Goal: Communication & Community: Answer question/provide support

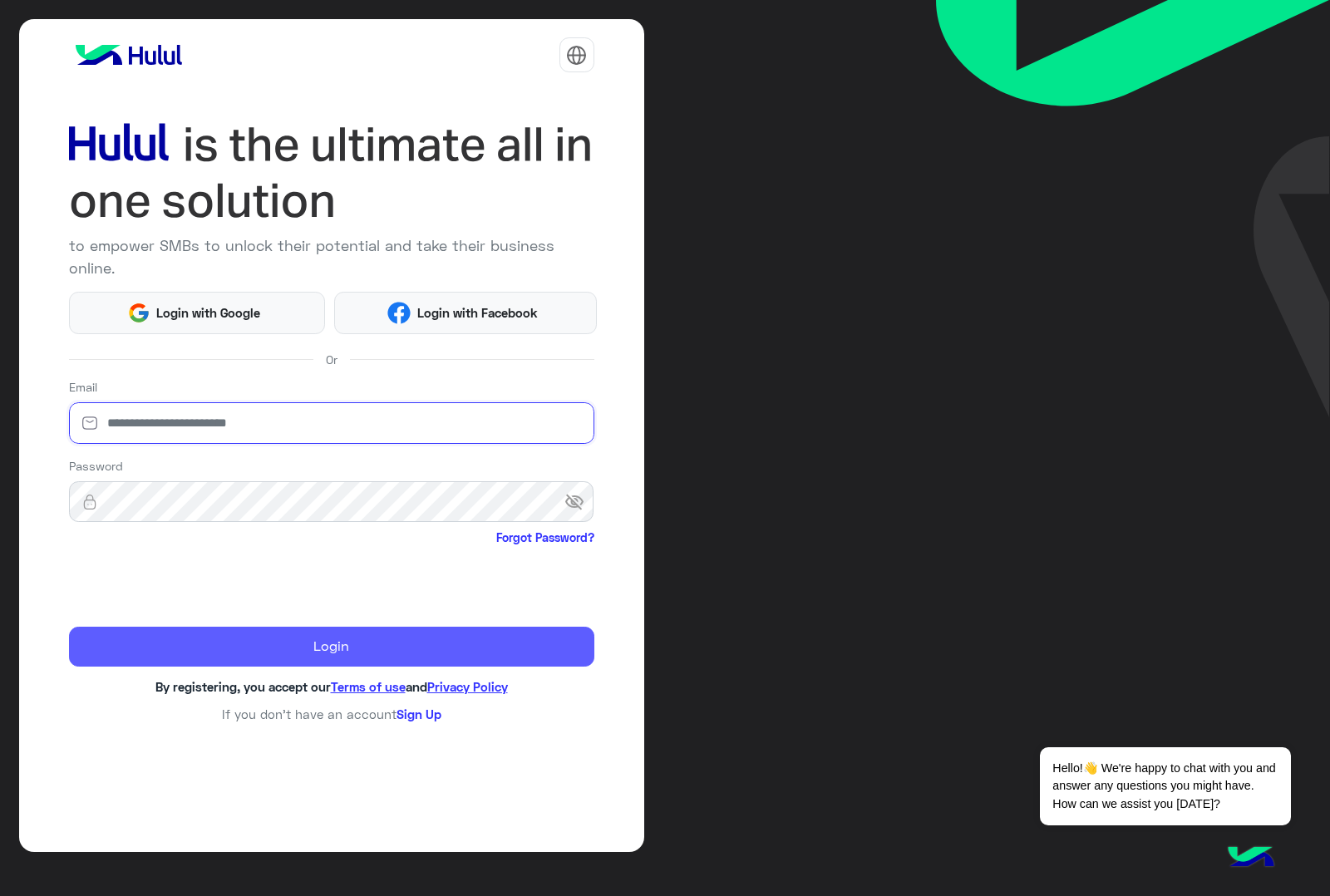
type input "**********"
click at [221, 631] on button "Login" at bounding box center [332, 647] width 525 height 40
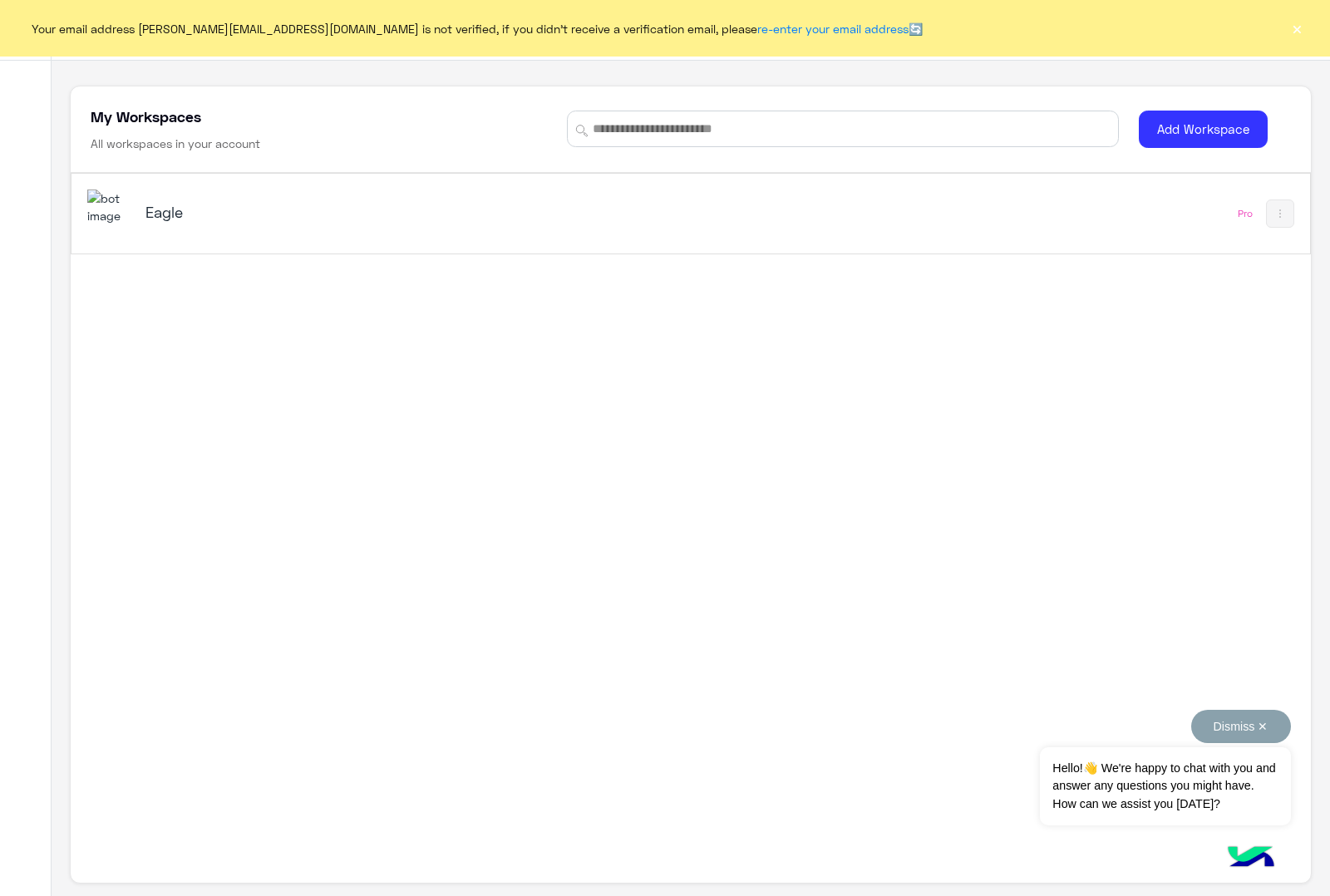
click at [1264, 725] on button "Dismiss ✕" at bounding box center [1240, 726] width 100 height 33
click at [1301, 26] on button "×" at bounding box center [1297, 28] width 17 height 17
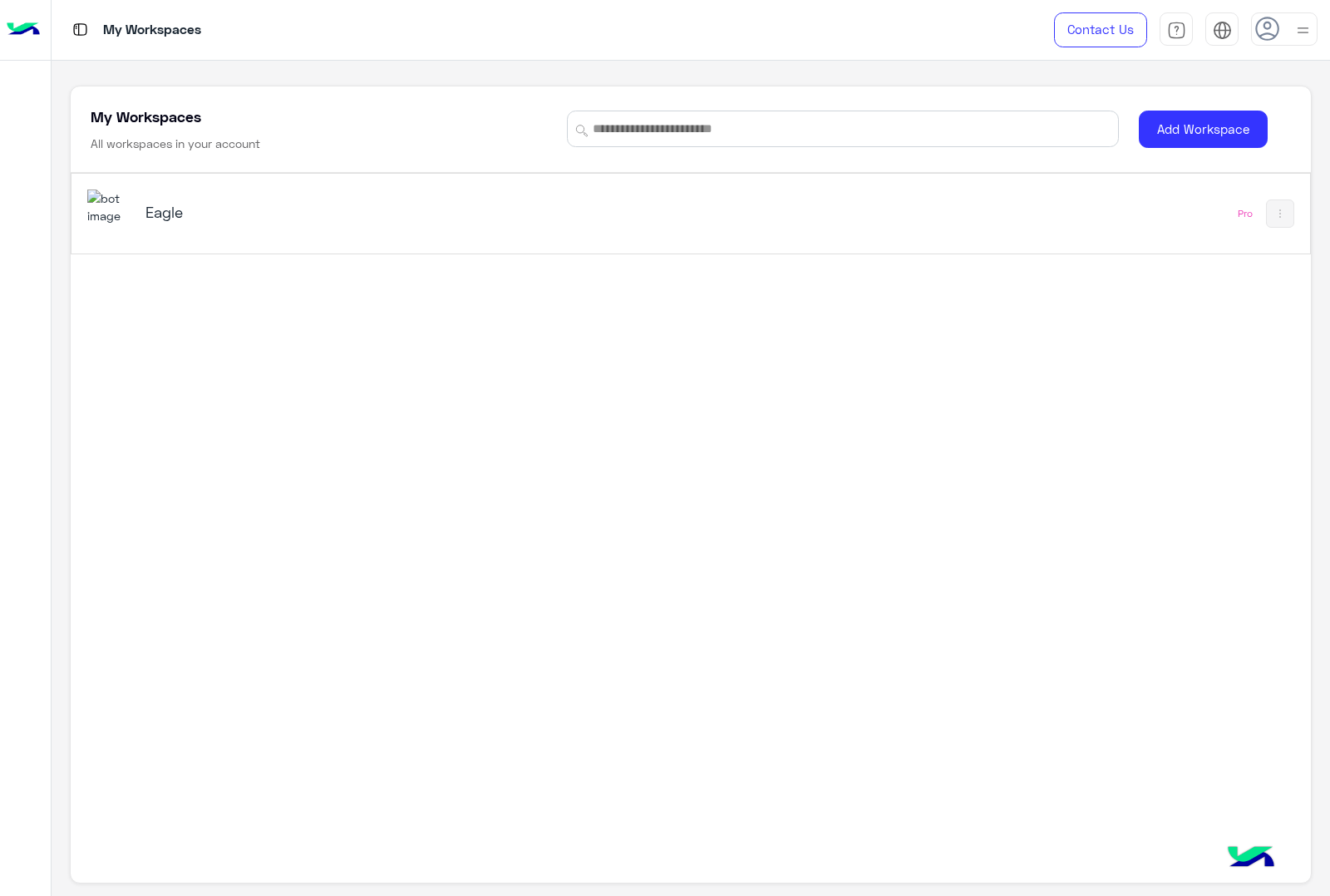
click at [205, 210] on h5 "Eagle" at bounding box center [362, 211] width 435 height 20
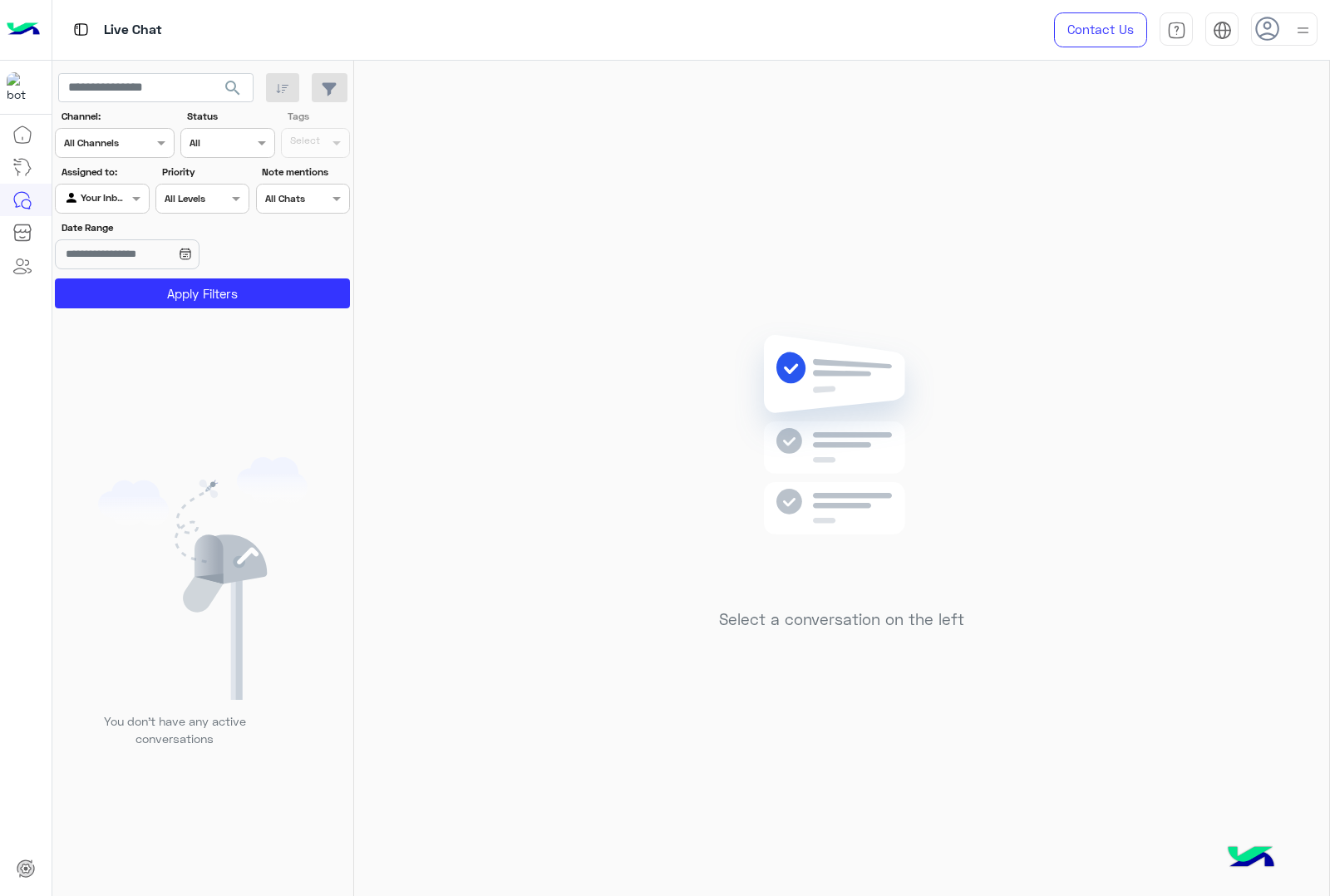
click at [1302, 31] on img at bounding box center [1303, 30] width 21 height 21
click at [1302, 31] on img at bounding box center [1303, 31] width 19 height 19
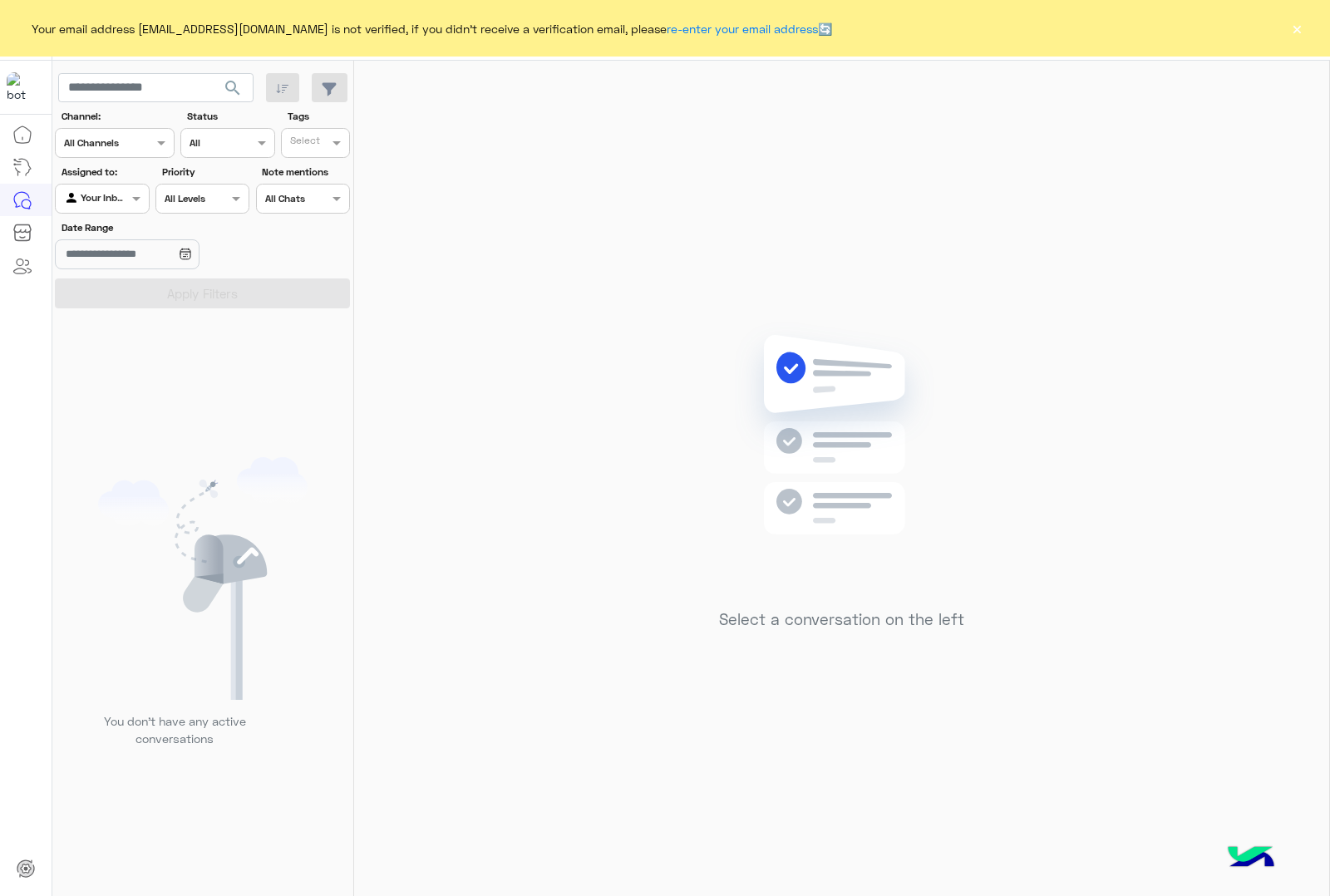
click at [1293, 20] on button "×" at bounding box center [1297, 28] width 17 height 17
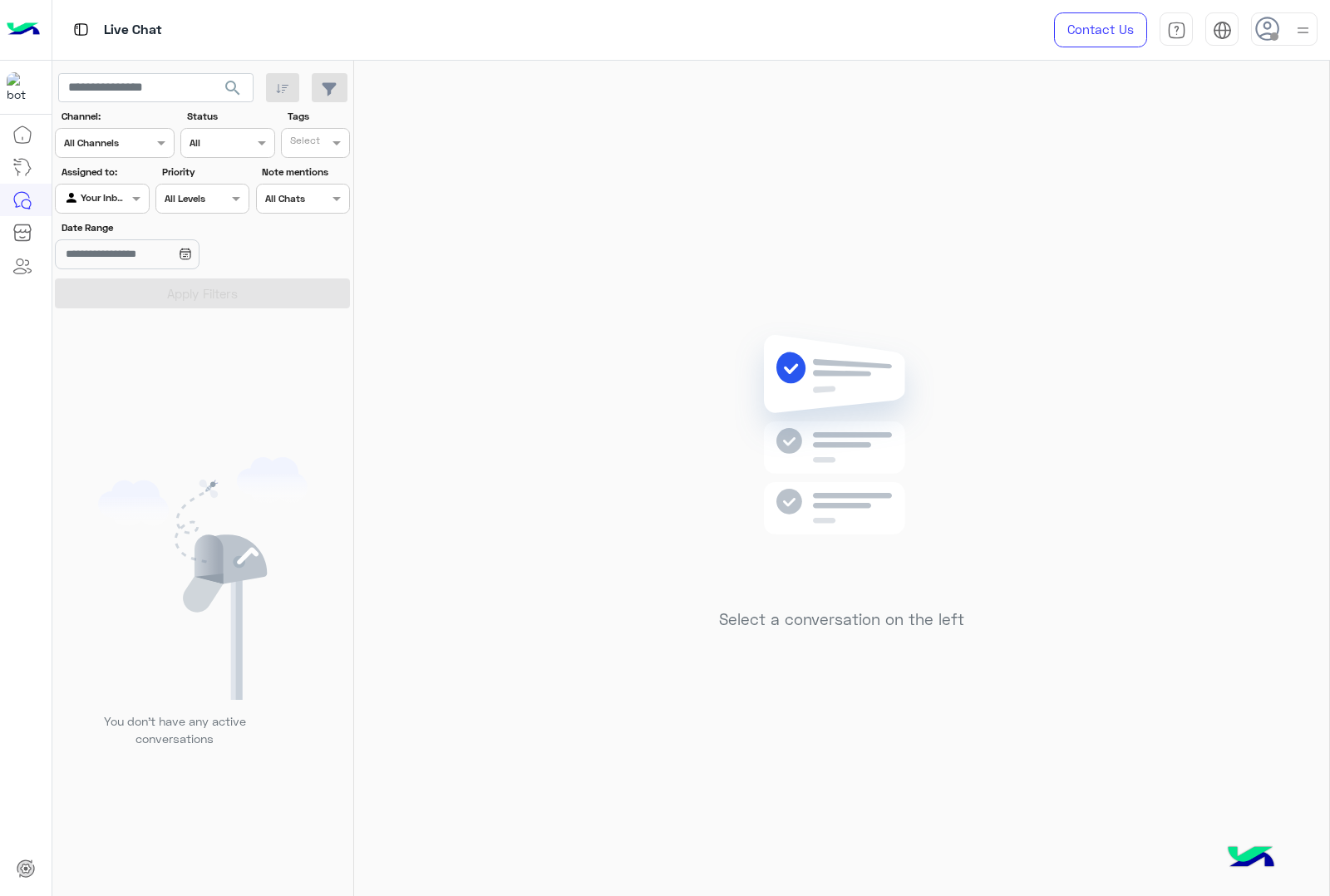
click at [1284, 21] on div at bounding box center [1284, 28] width 66 height 33
click at [1211, 130] on label "Online" at bounding box center [1212, 127] width 181 height 30
click at [1306, 30] on img at bounding box center [1303, 31] width 19 height 19
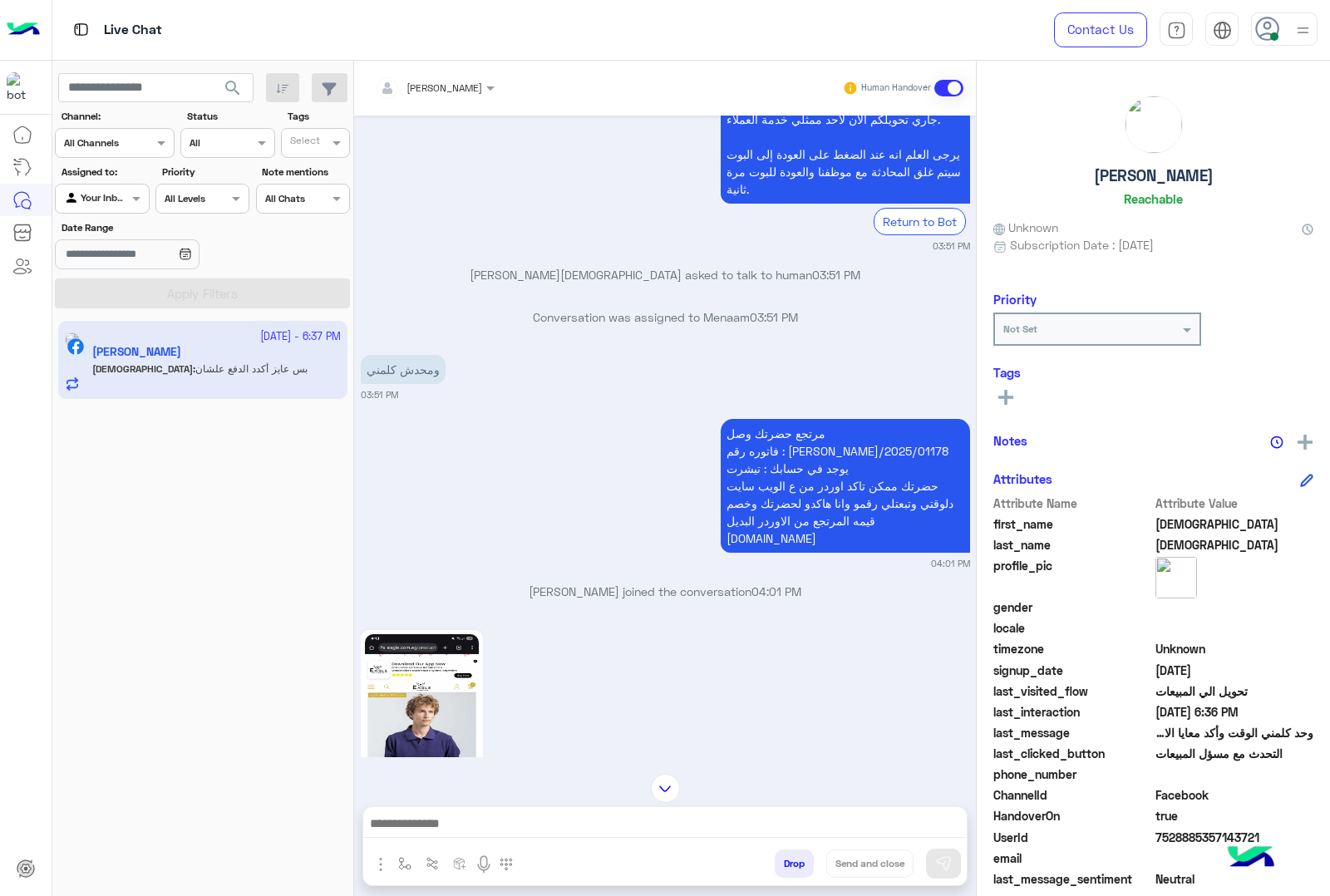
scroll to position [2566, 0]
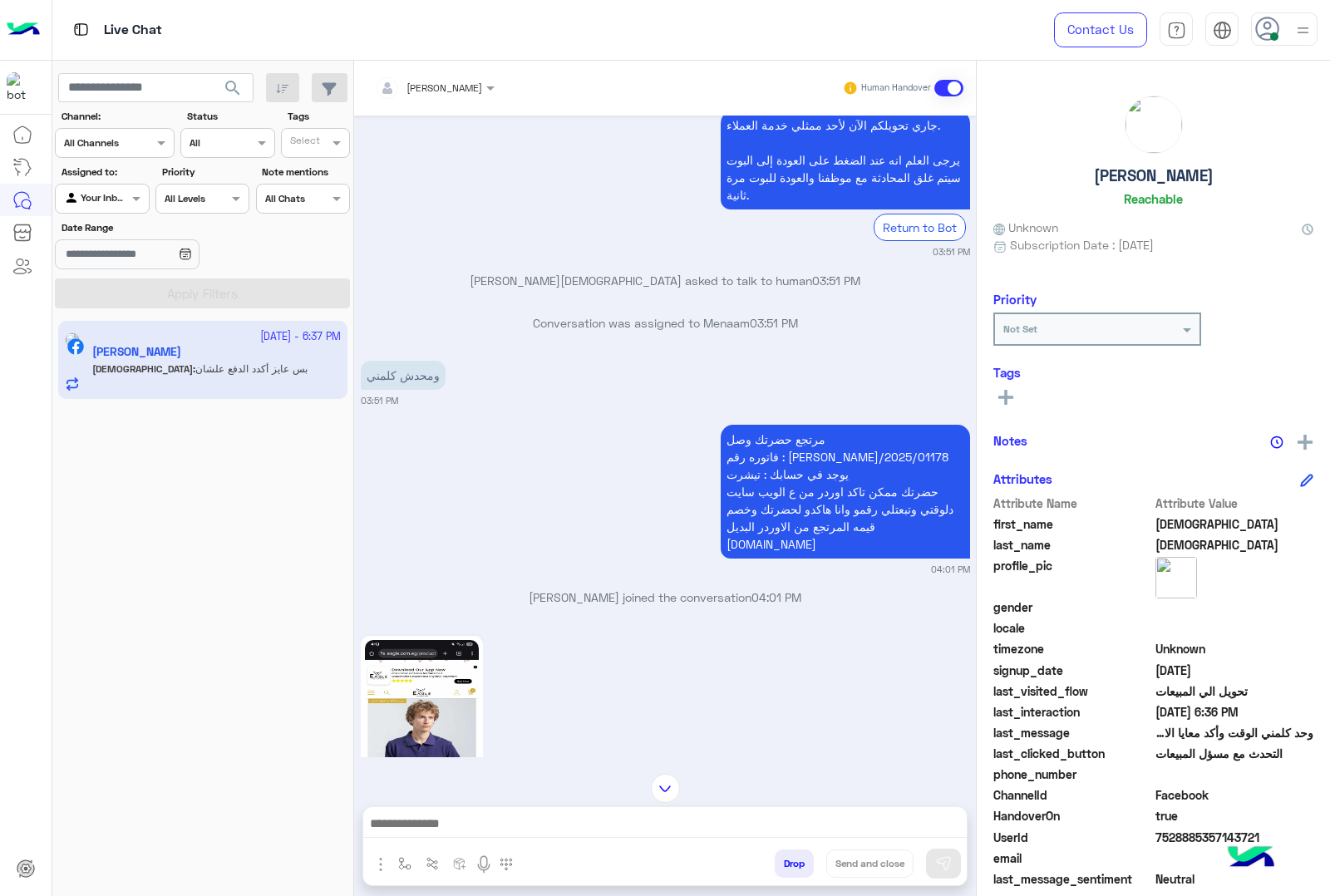
click at [806, 425] on p "مرتجع حضرتك وصل فاتوره رقم : RON/2025/01178 يوجد في حسابك : تيشرت حضرتك ممكن تا…" at bounding box center [845, 491] width 249 height 134
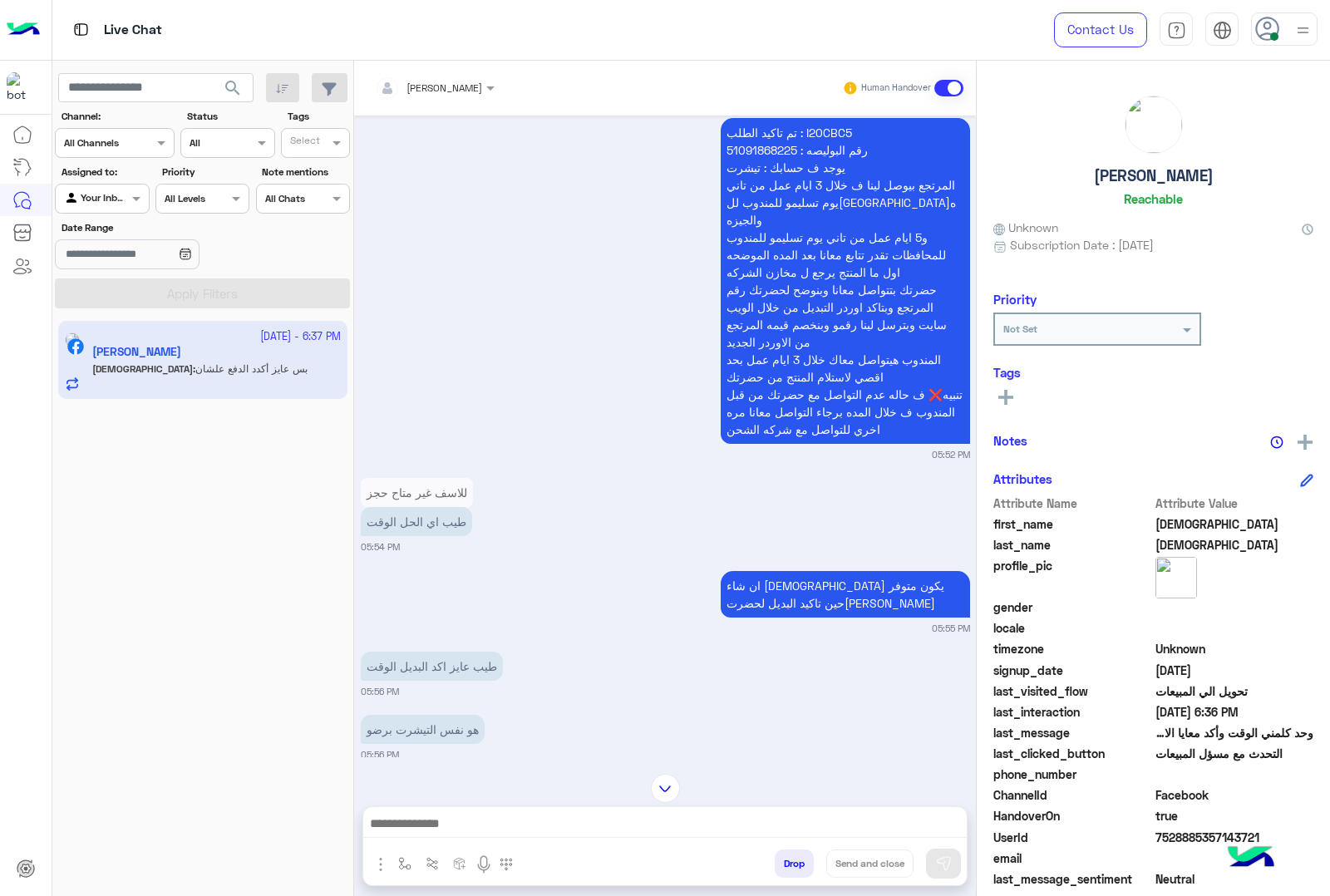
scroll to position [210, 0]
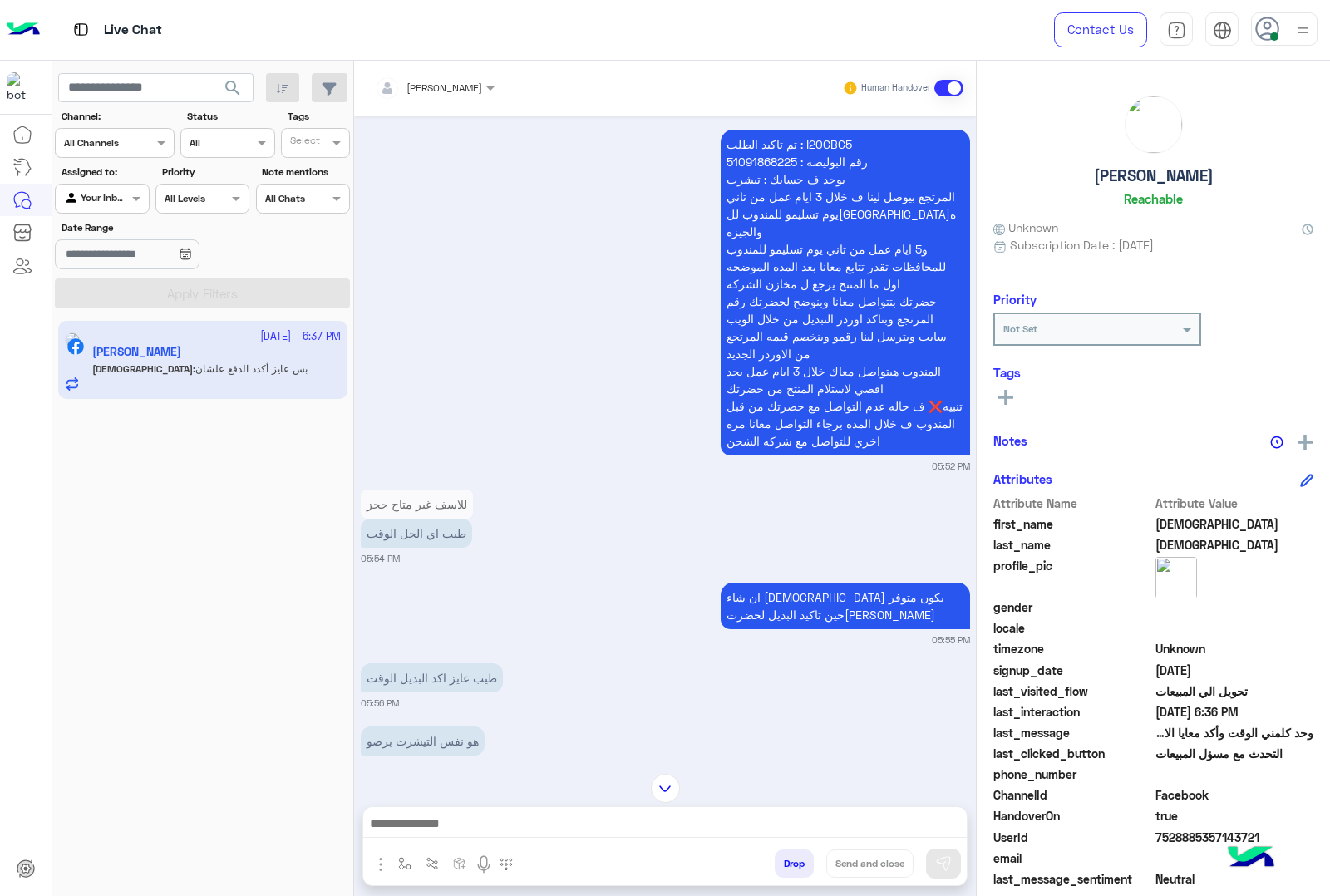
click at [821, 137] on p "تم تاكيد الطلب : I20CBC5 رقم البوليصه : 51091868225 يوجد ف حسابك : تيشرت المرتج…" at bounding box center [845, 293] width 249 height 326
copy p "I20CBC5"
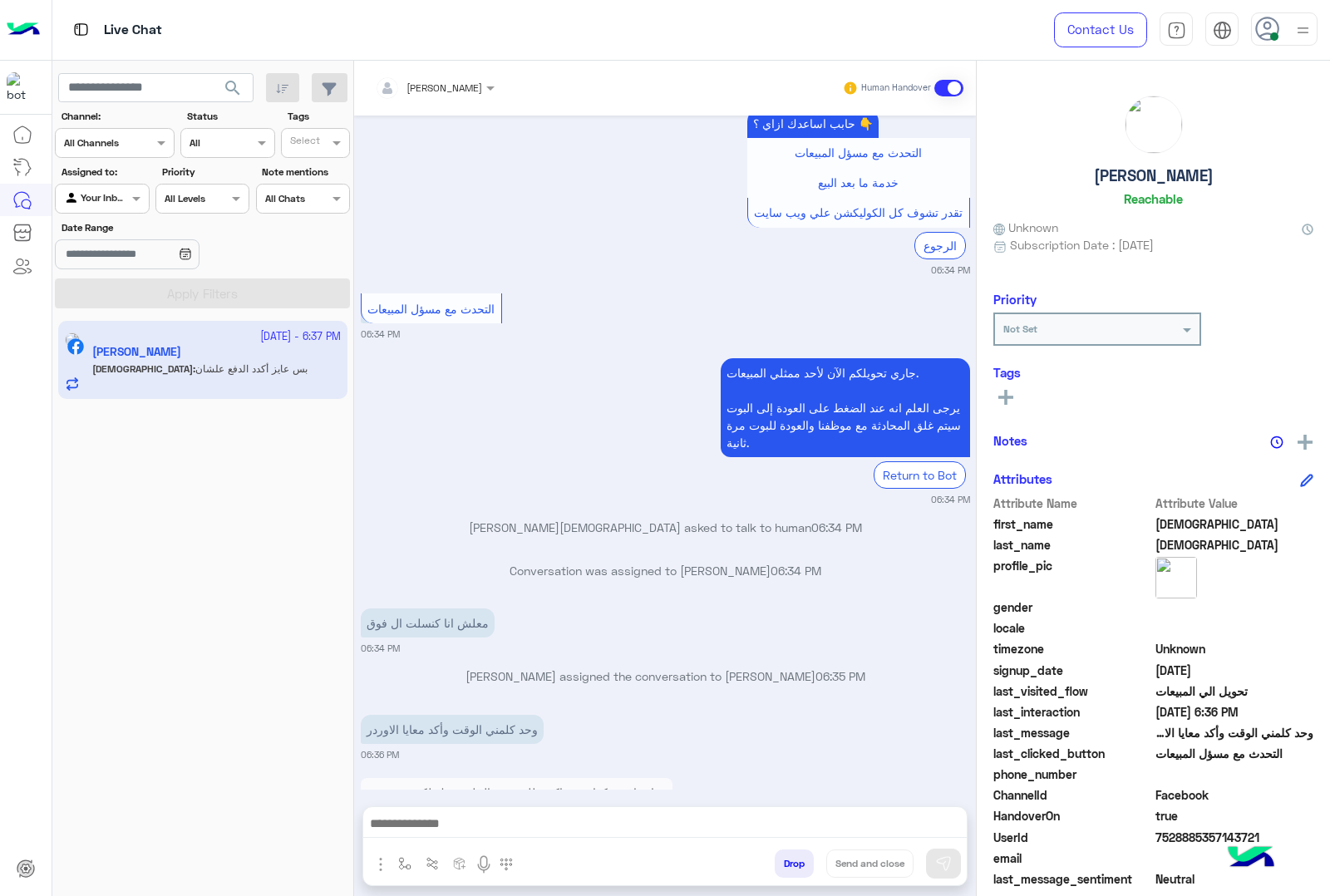
scroll to position [15238, 0]
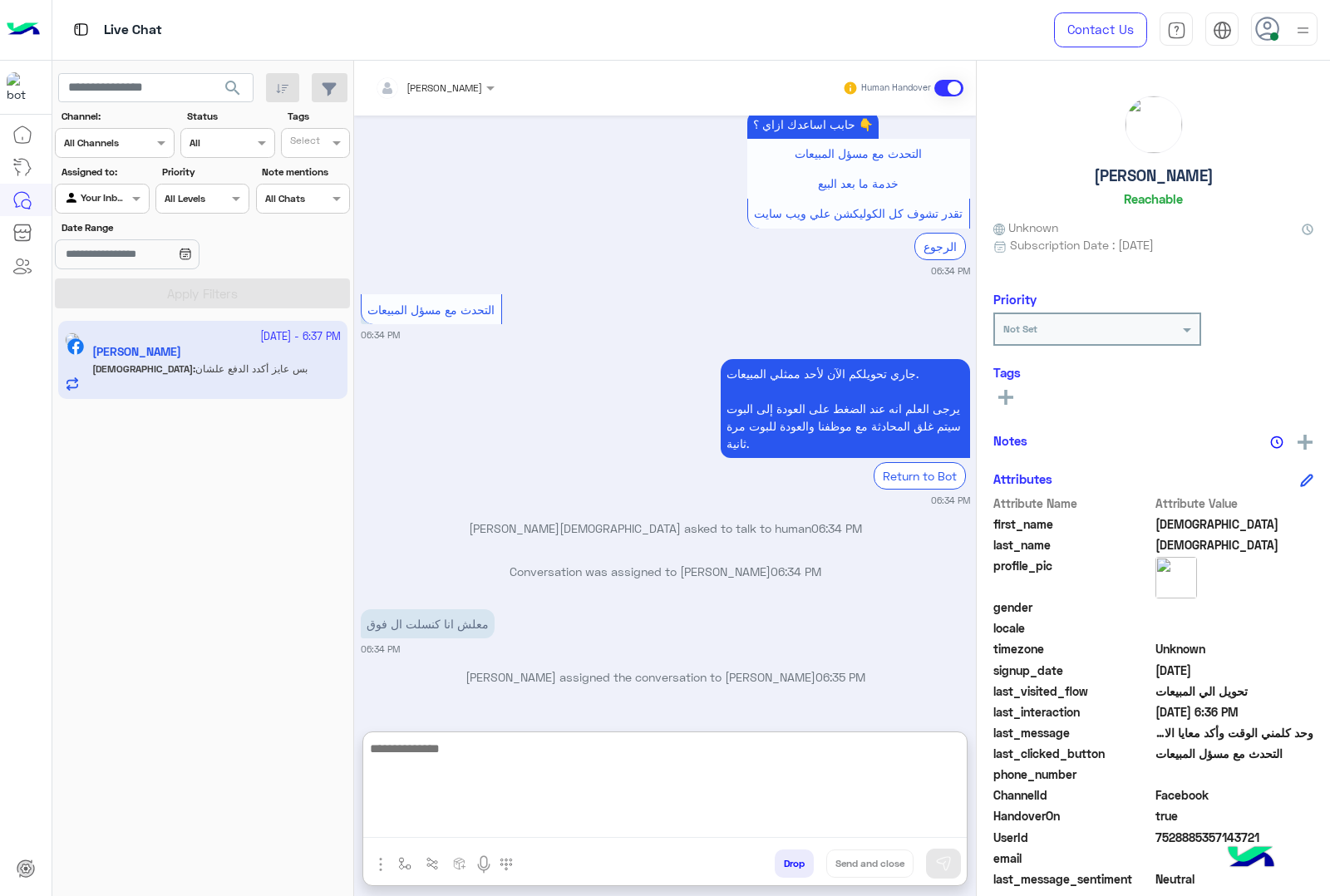
click at [522, 824] on textarea at bounding box center [665, 788] width 603 height 100
type textarea "**********"
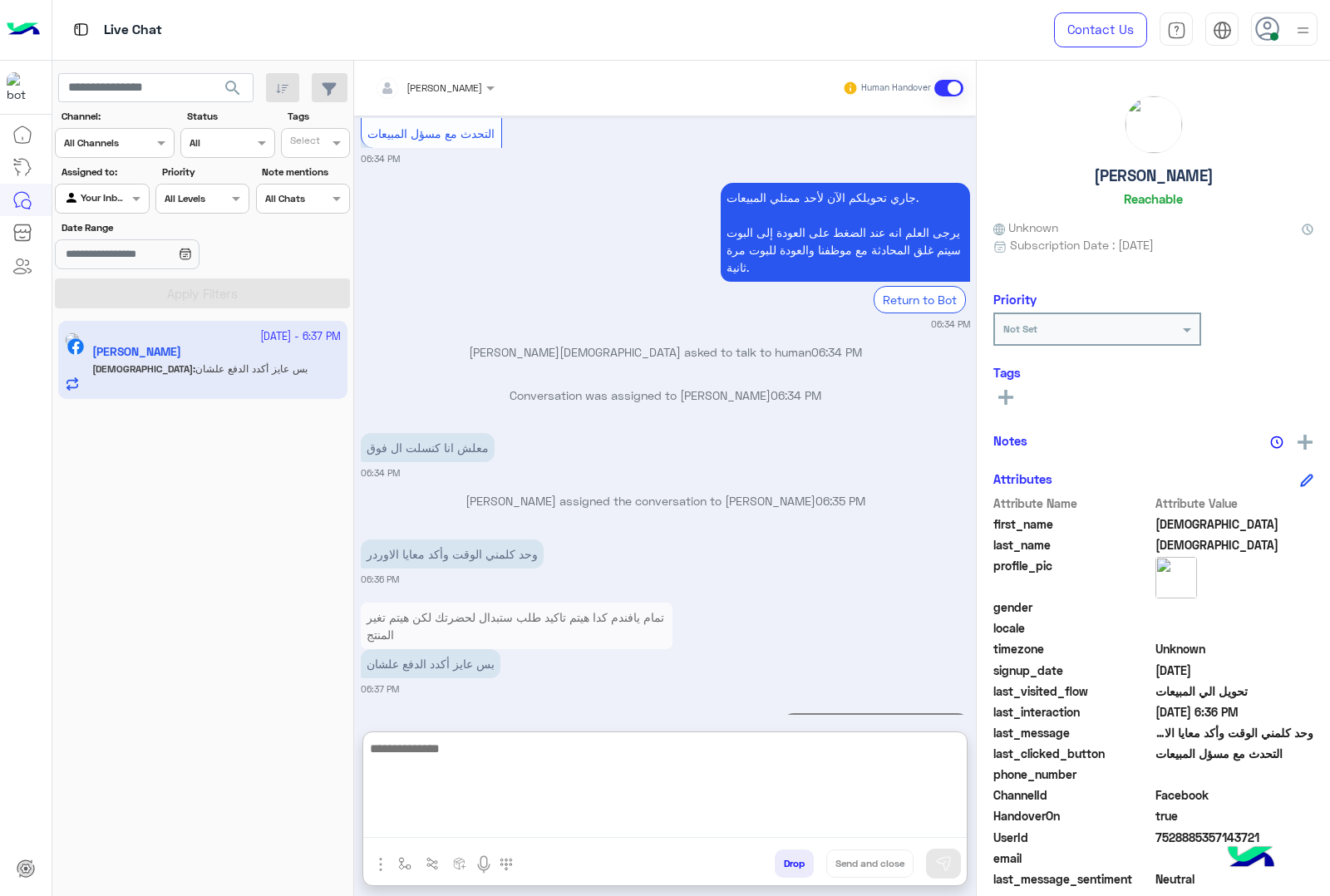
scroll to position [15377, 0]
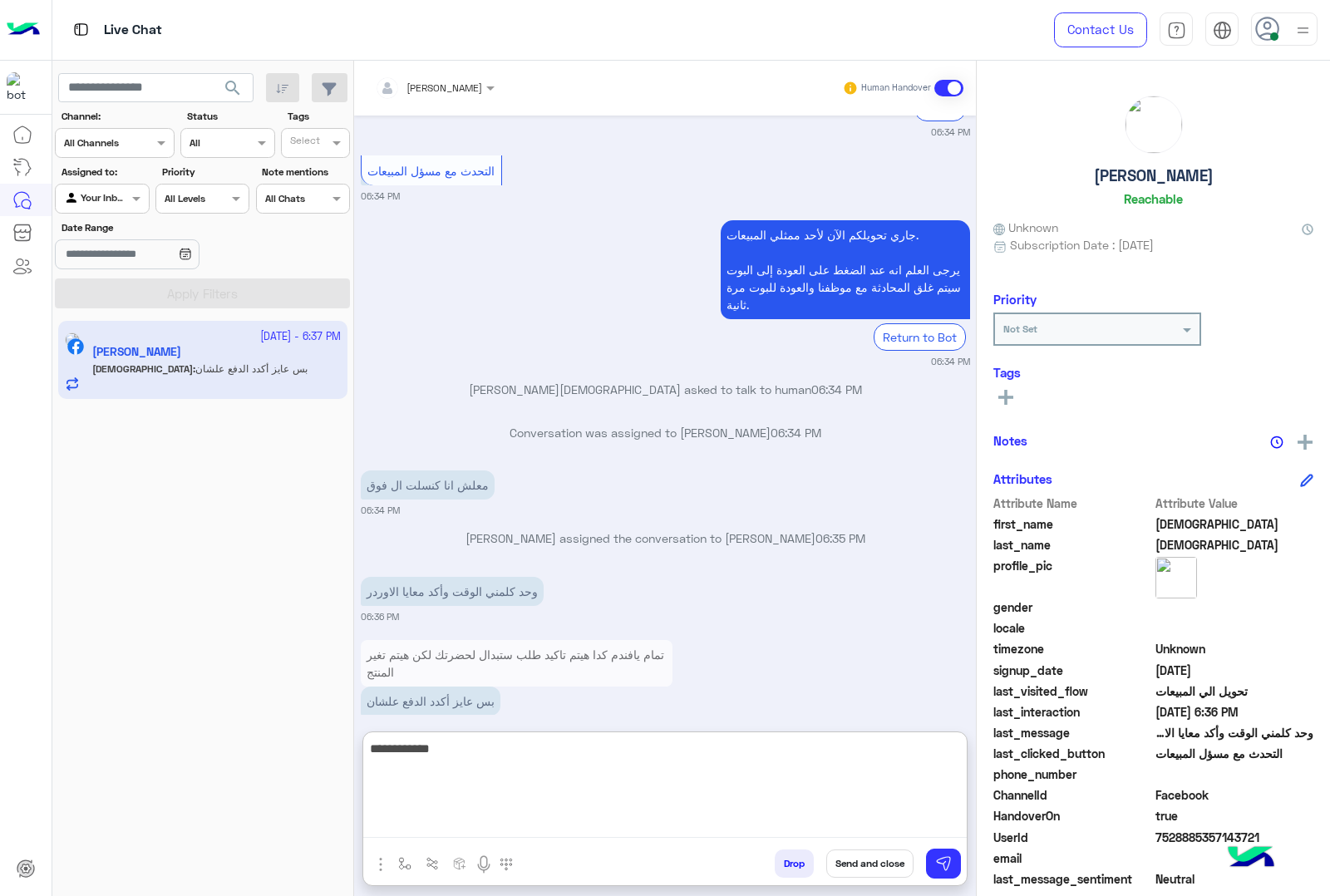
type textarea "**********"
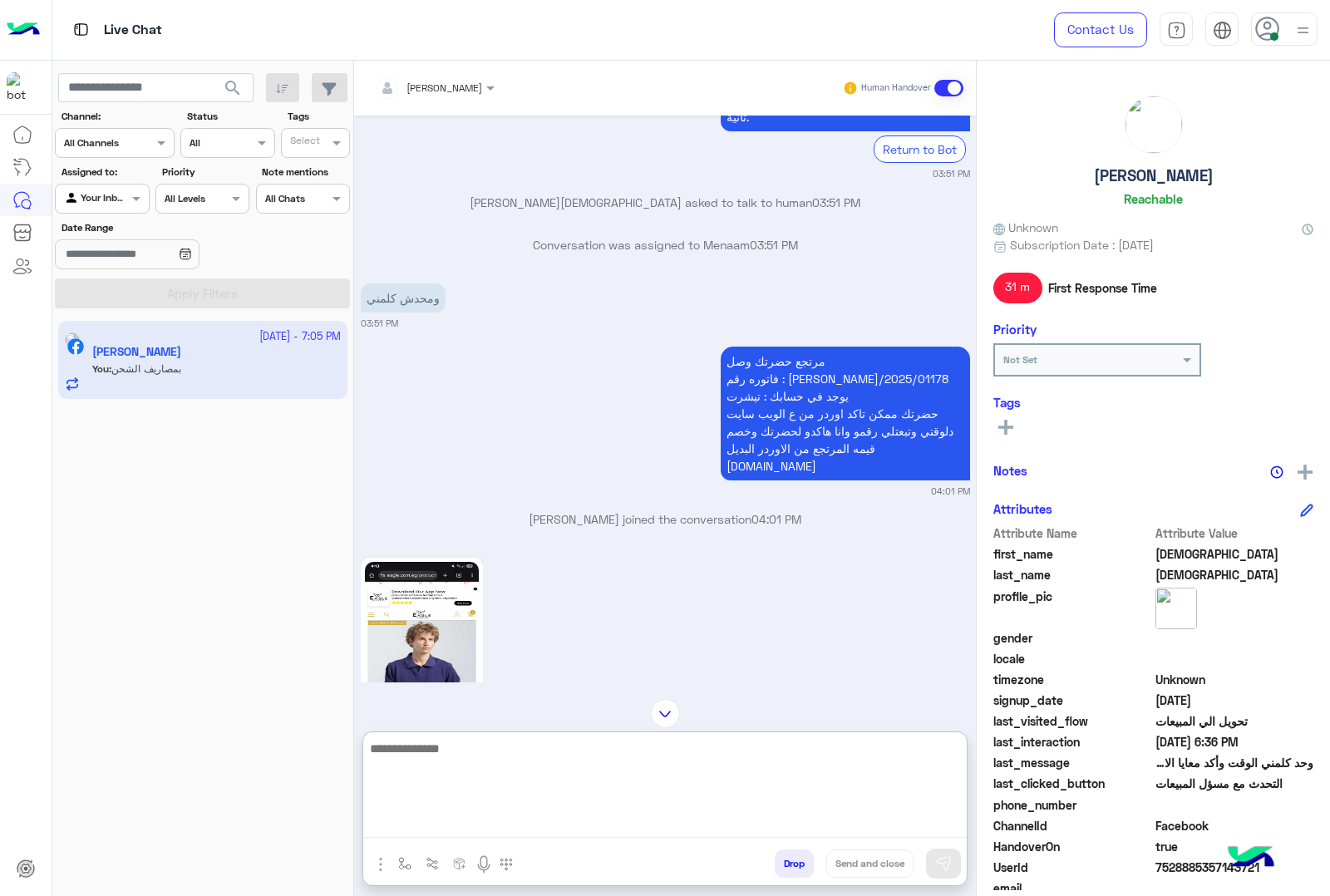
scroll to position [12470, 0]
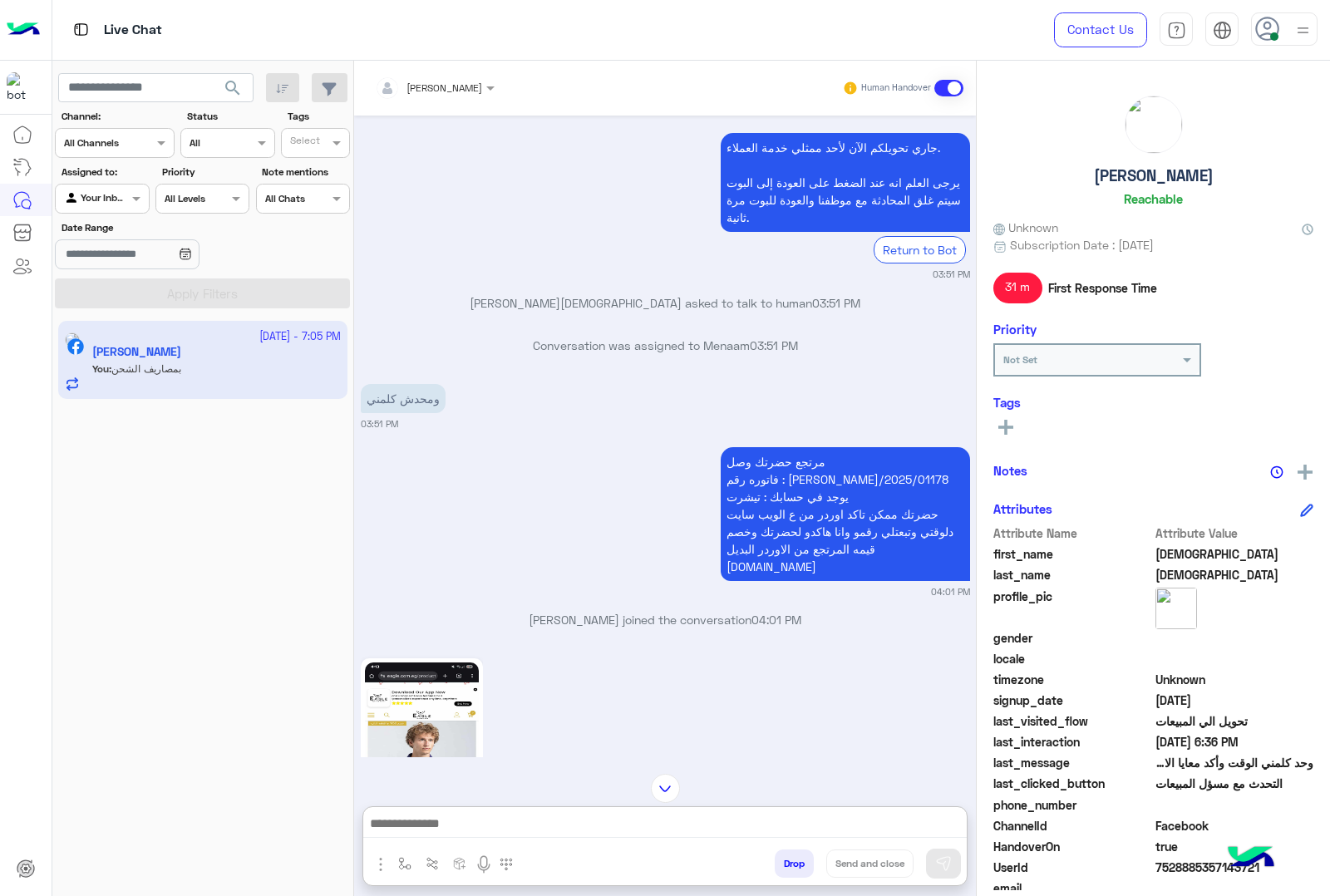
click at [802, 448] on p "مرتجع حضرتك وصل فاتوره رقم : RON/2025/01178 يوجد في حسابك : تيشرت حضرتك ممكن تا…" at bounding box center [845, 514] width 249 height 134
click at [811, 448] on p "مرتجع حضرتك وصل فاتوره رقم : RON/2025/01178 يوجد في حسابك : تيشرت حضرتك ممكن تا…" at bounding box center [845, 514] width 249 height 134
drag, startPoint x: 781, startPoint y: 330, endPoint x: 870, endPoint y: 329, distance: 89.0
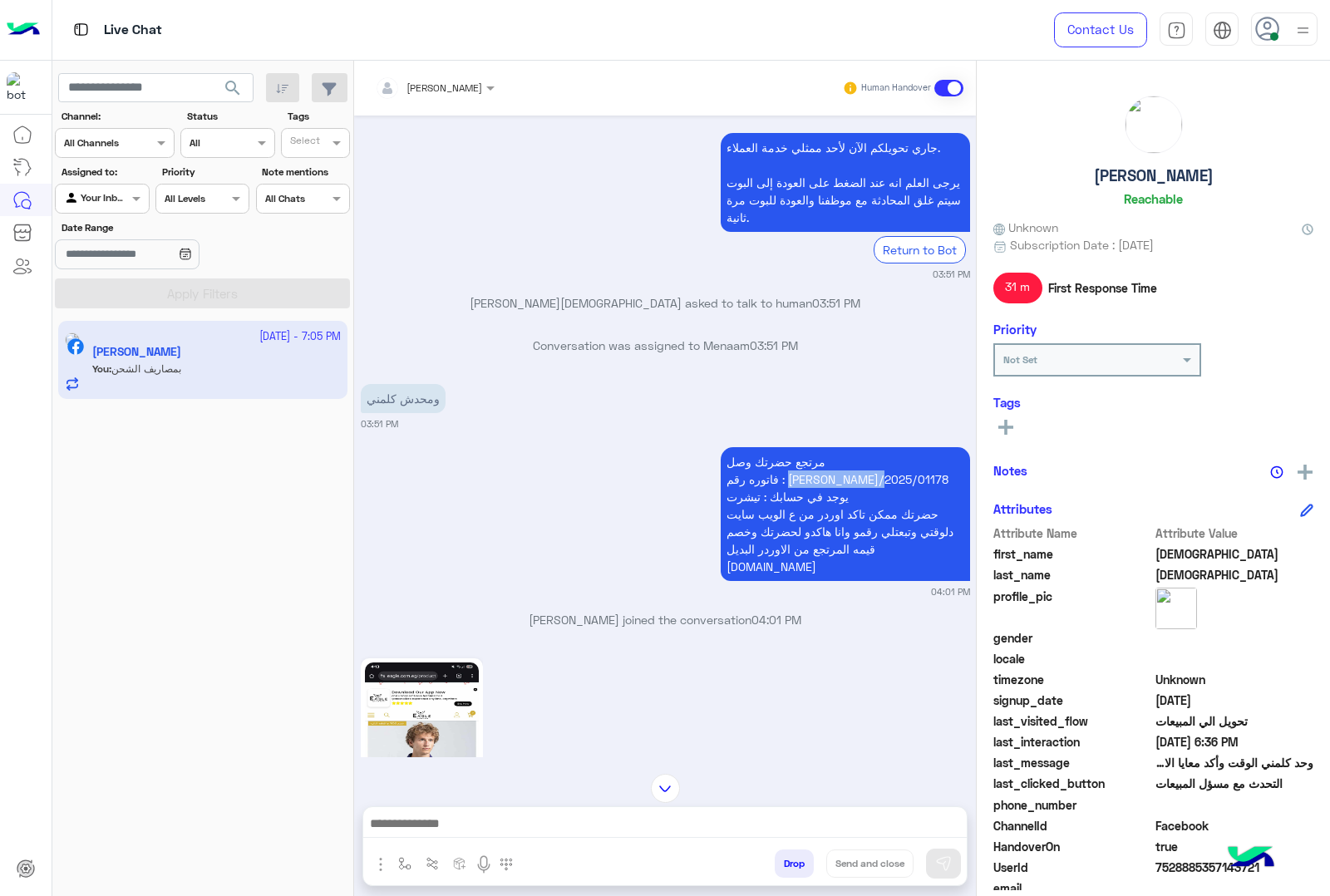
click at [870, 448] on p "مرتجع حضرتك وصل فاتوره رقم : RON/2025/01178 يوجد في حسابك : تيشرت حضرتك ممكن تا…" at bounding box center [845, 514] width 249 height 134
copy p "RON/2025/01178"
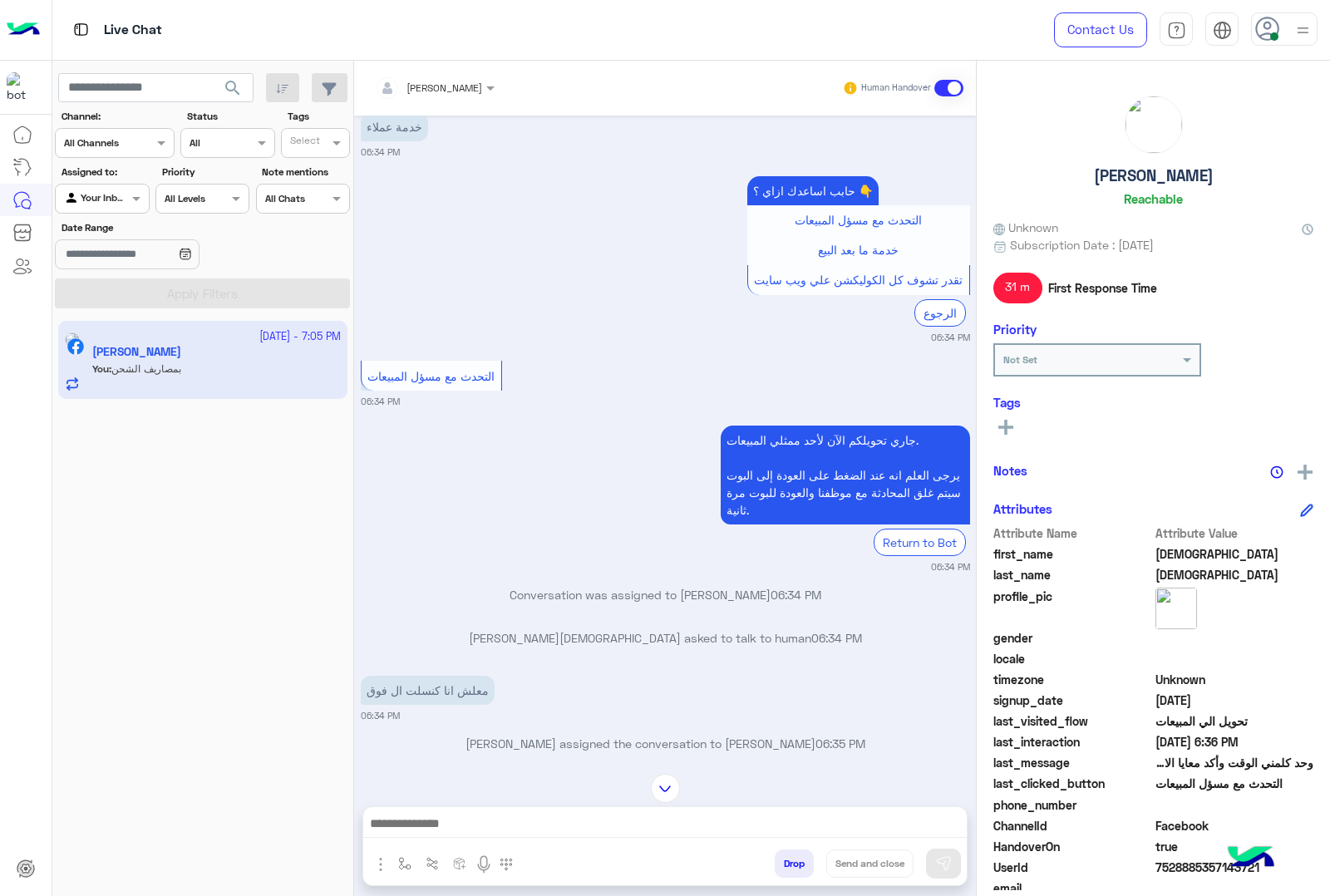
scroll to position [15408, 0]
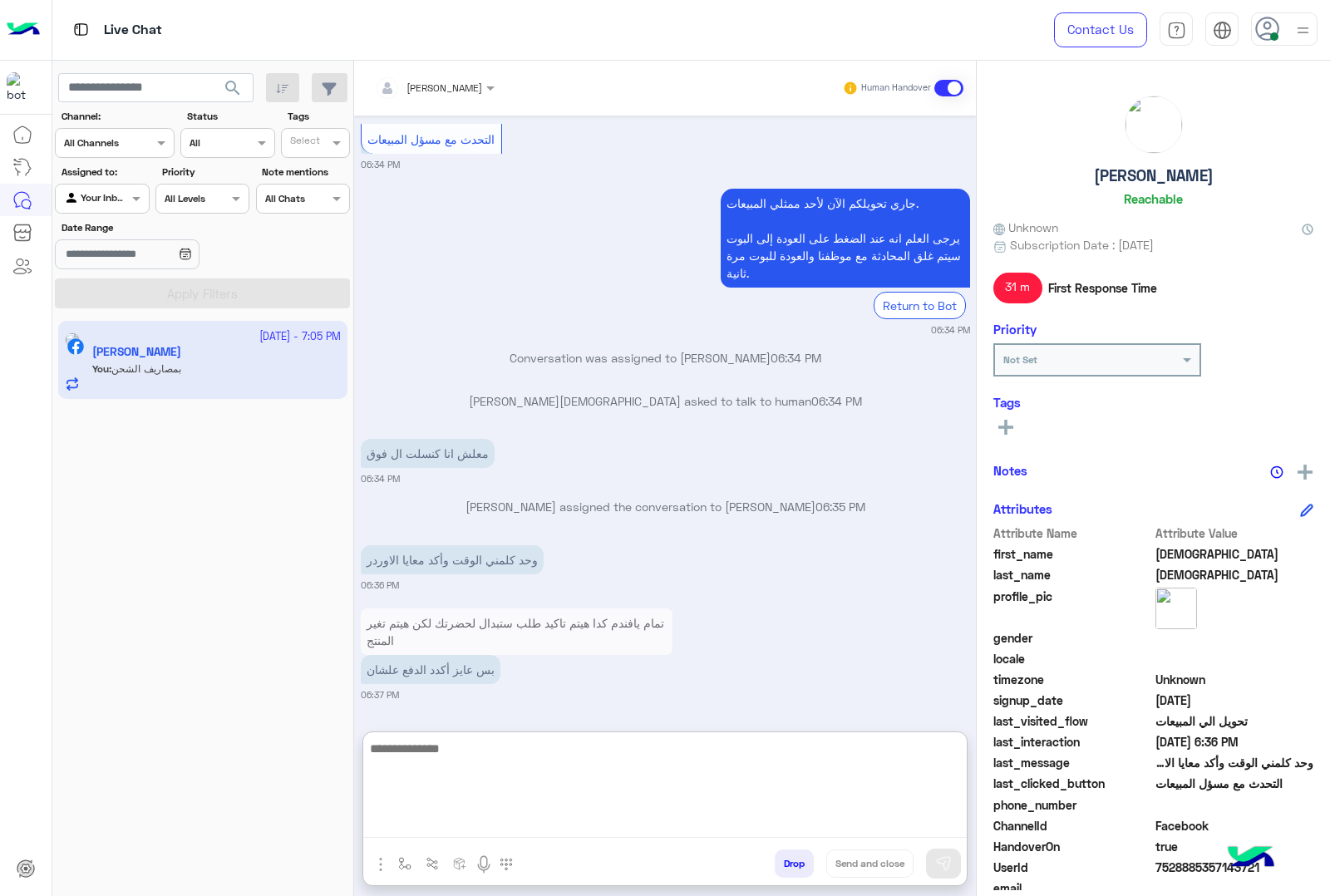
click at [565, 824] on textarea at bounding box center [665, 788] width 603 height 100
paste textarea "**********"
type textarea "**********"
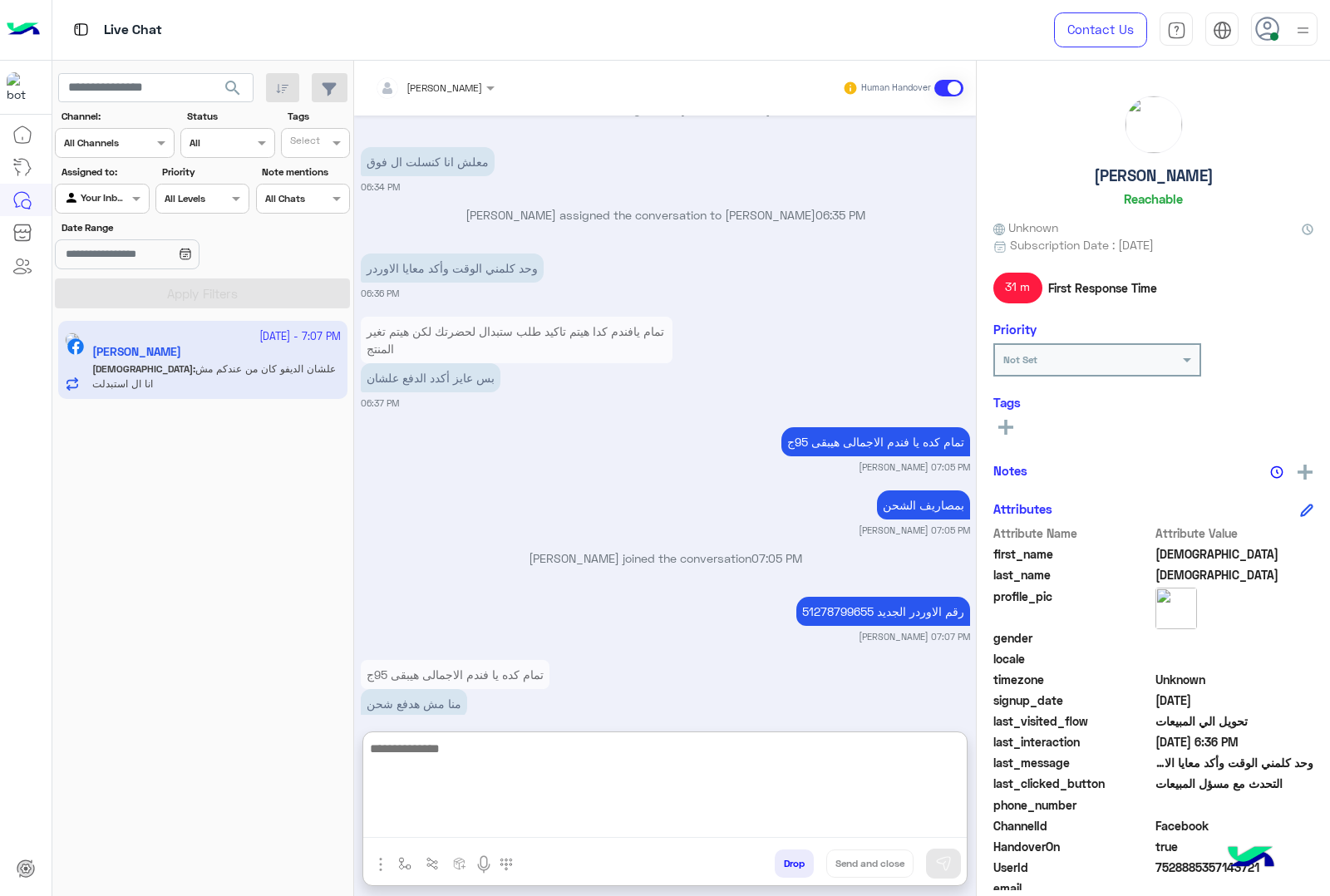
scroll to position [15702, 0]
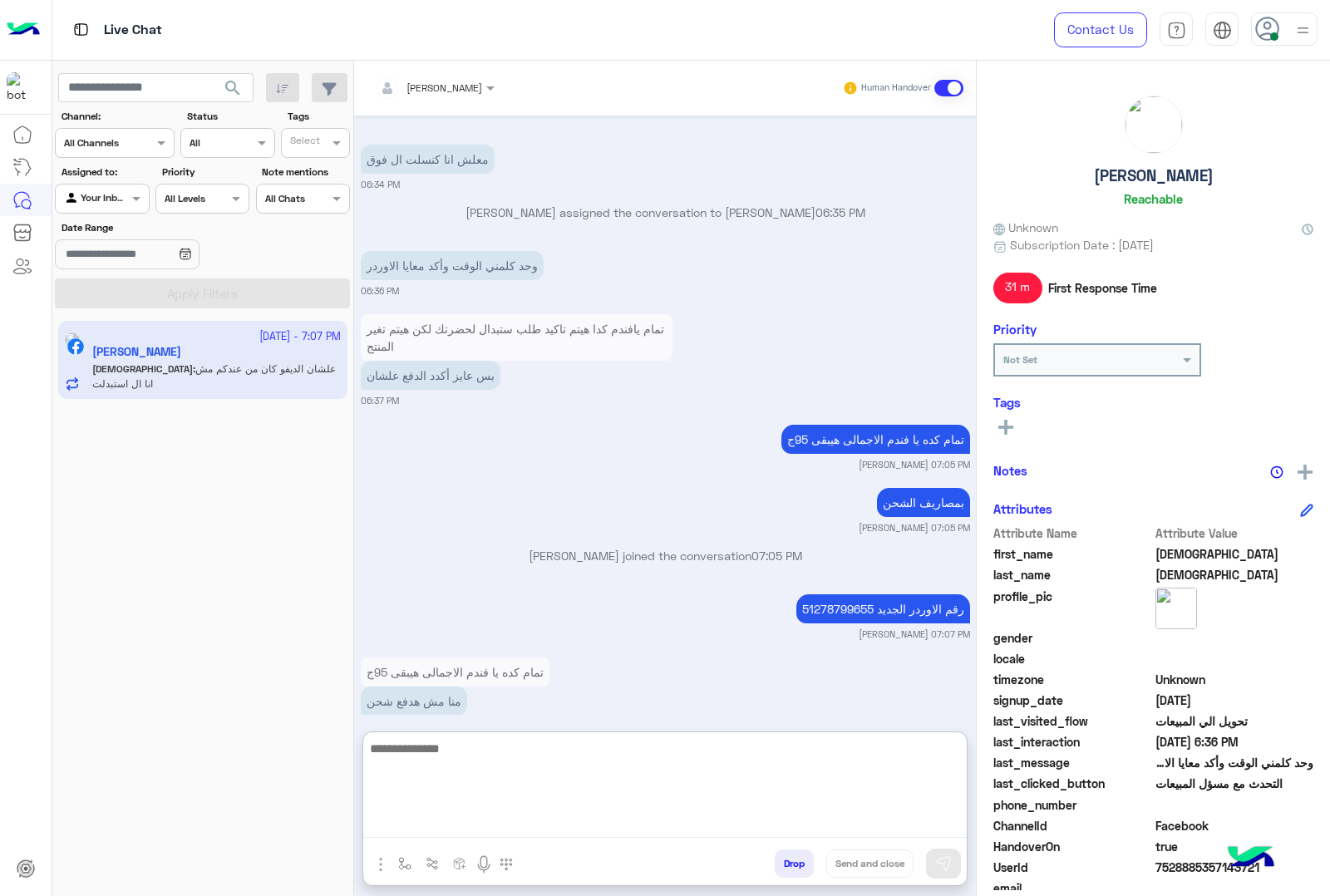
click at [554, 791] on textarea at bounding box center [665, 788] width 603 height 100
type textarea "*"
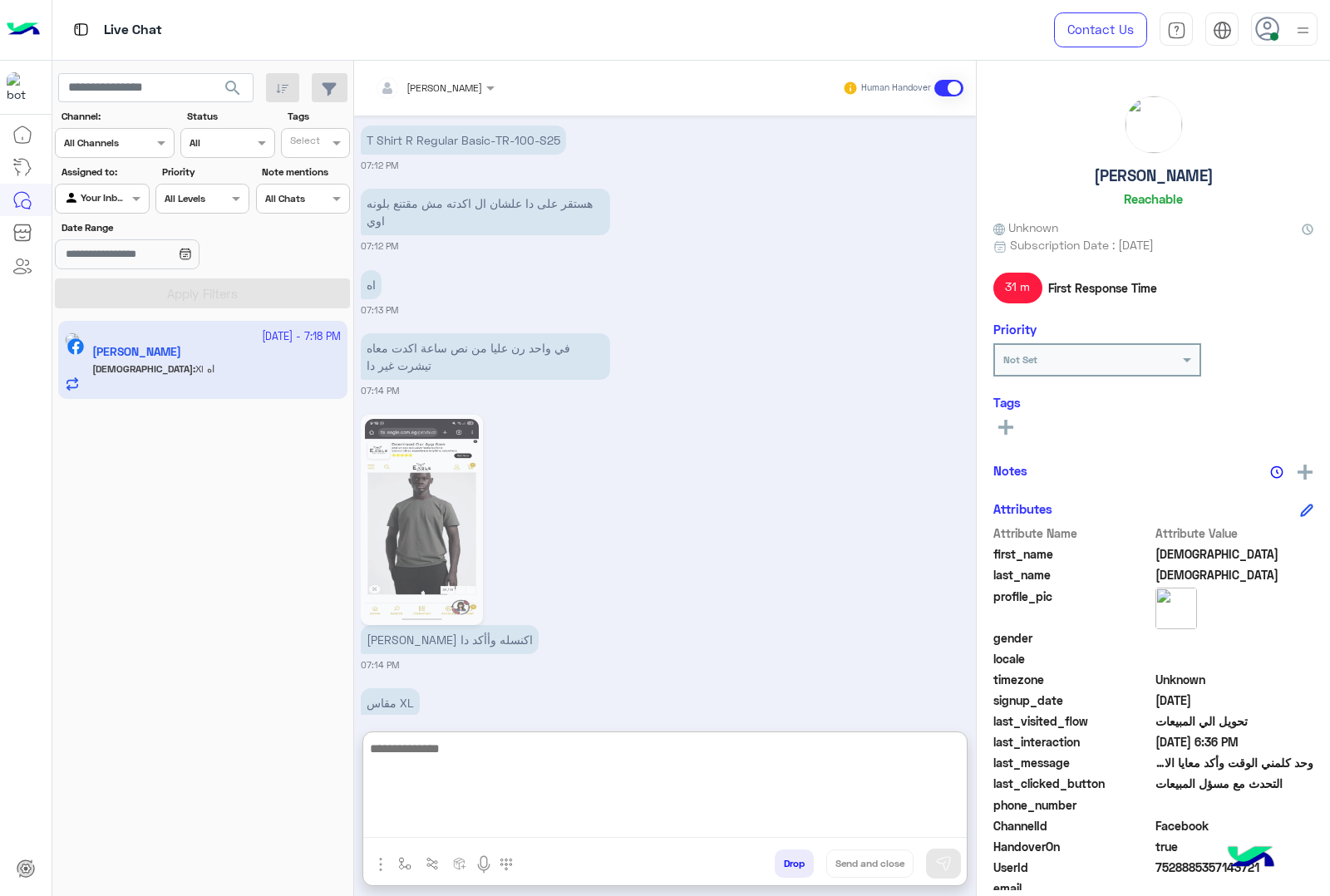
scroll to position [16636, 0]
click at [633, 783] on textarea at bounding box center [665, 788] width 603 height 100
click at [546, 765] on textarea at bounding box center [665, 788] width 603 height 100
paste textarea "**********"
type textarea "**********"
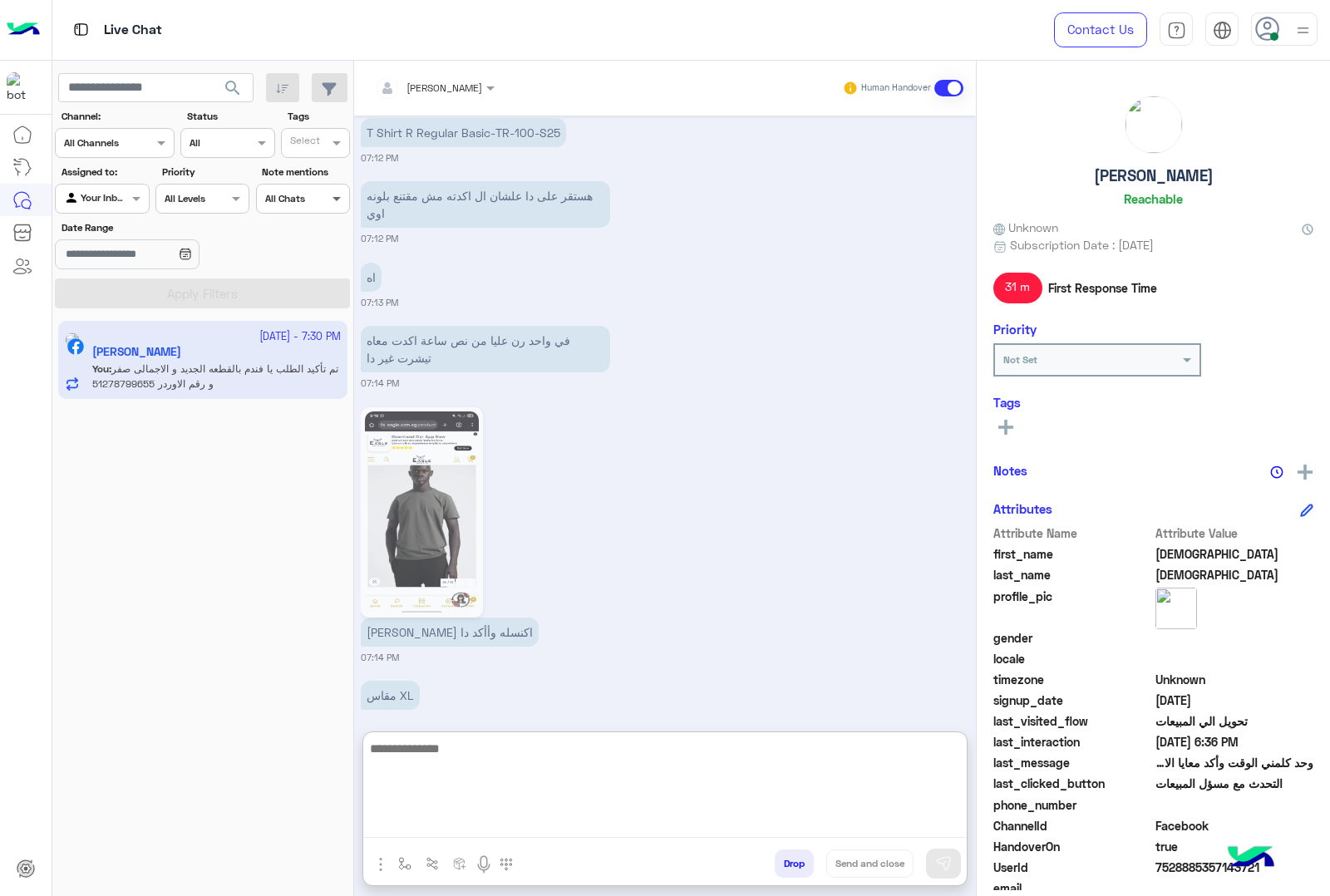
scroll to position [16718, 0]
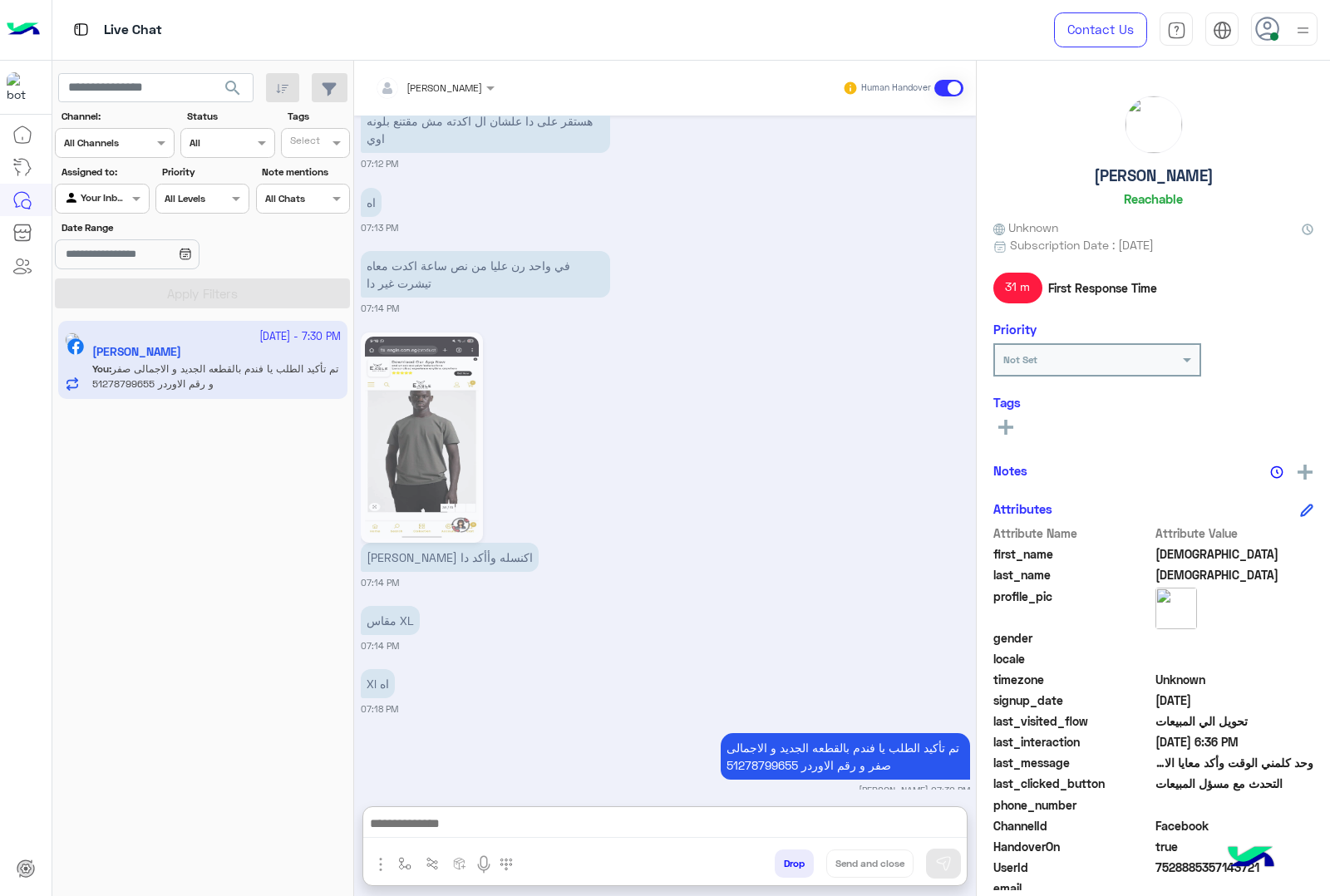
click at [1196, 867] on span "7528885357143721" at bounding box center [1234, 868] width 158 height 17
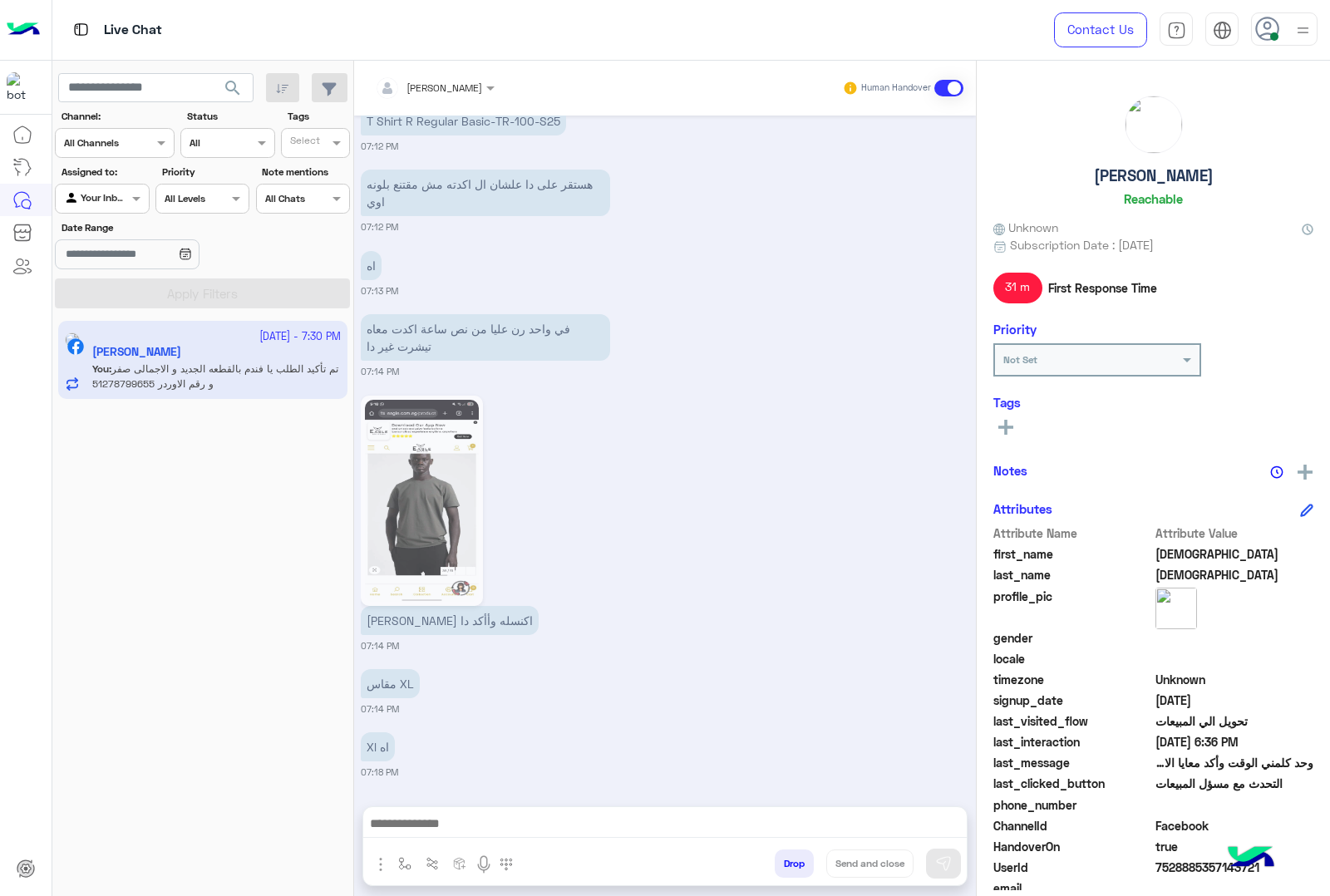
click at [1196, 867] on span "7528885357143721" at bounding box center [1234, 868] width 158 height 17
